Goal: Entertainment & Leisure: Consume media (video, audio)

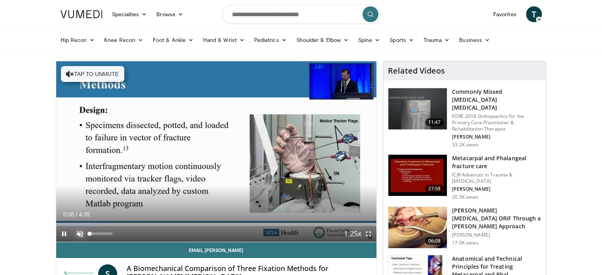
click at [74, 234] on span "Video Player" at bounding box center [80, 234] width 16 height 16
click at [370, 231] on span "Video Player" at bounding box center [369, 234] width 16 height 16
